Goal: Transaction & Acquisition: Purchase product/service

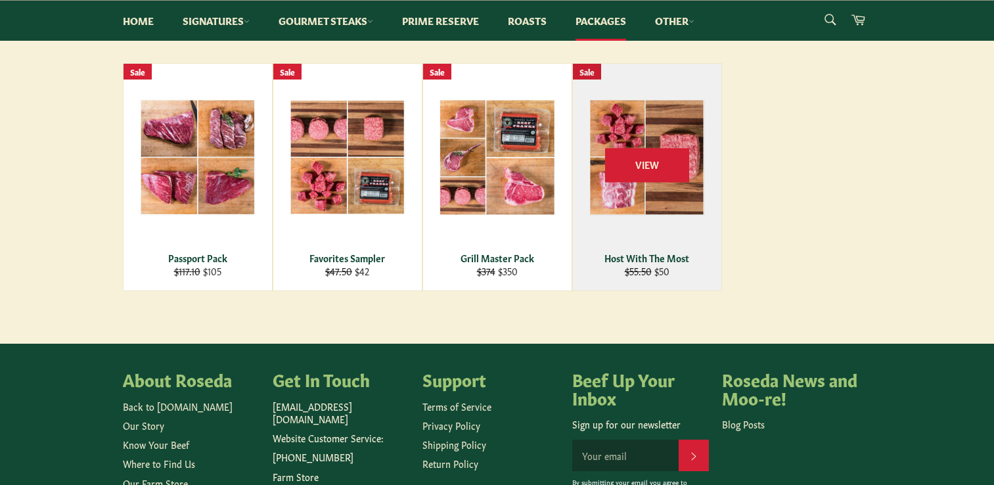
scroll to position [263, 0]
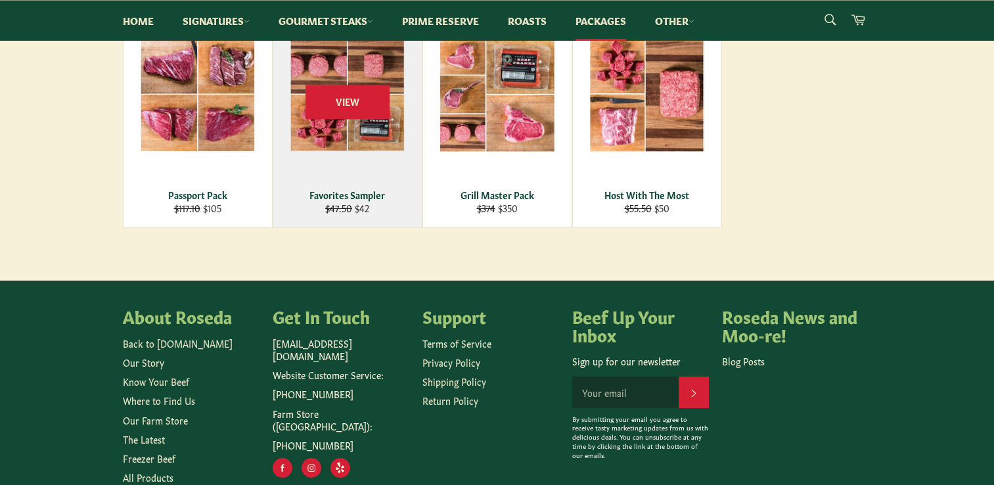
click at [336, 187] on div "View" at bounding box center [347, 114] width 148 height 227
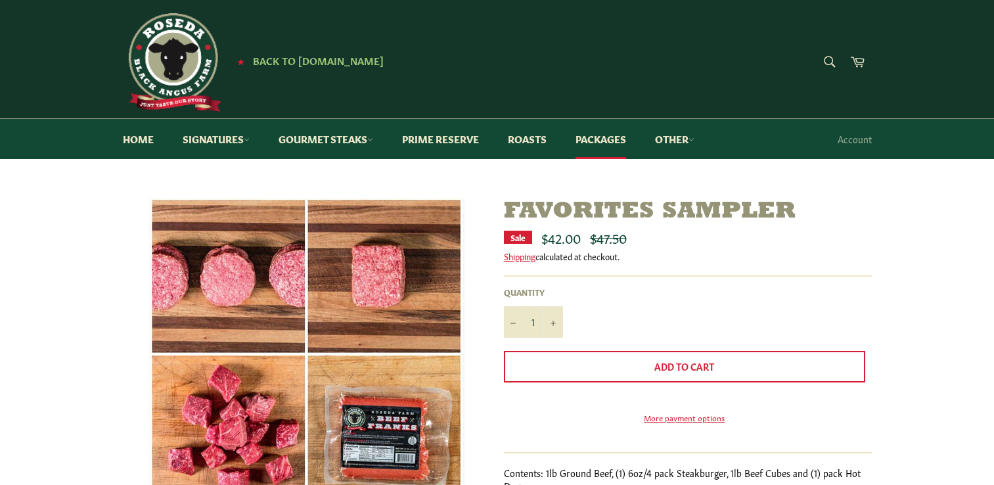
scroll to position [66, 0]
